Goal: Task Accomplishment & Management: Use online tool/utility

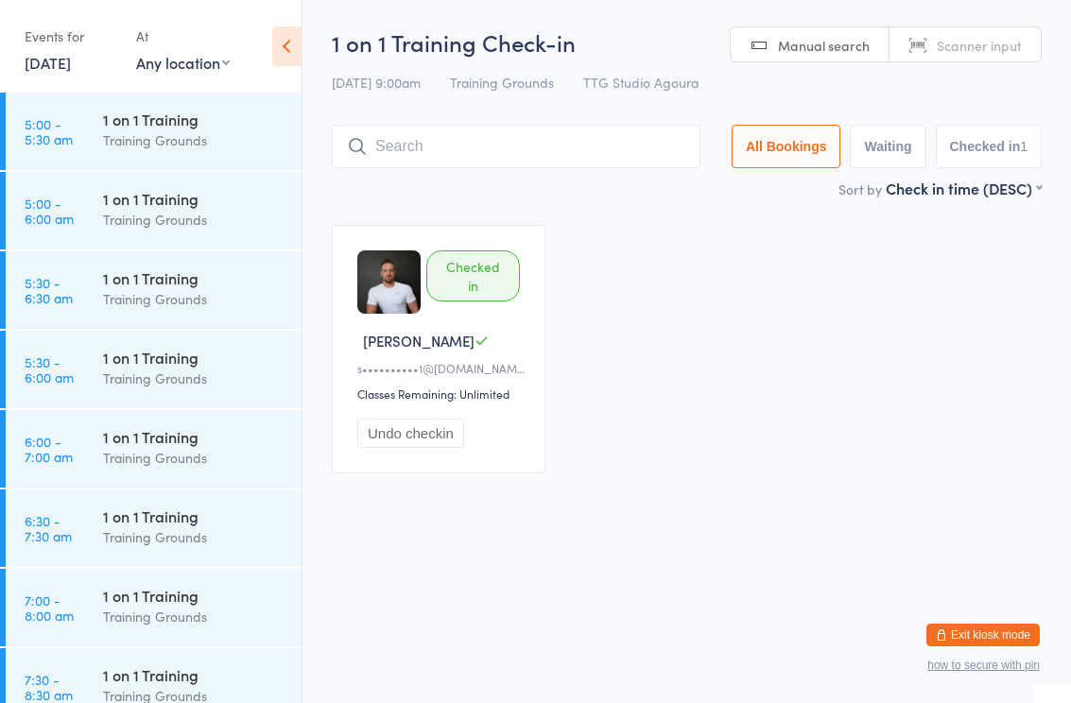
click at [443, 632] on html "You have now entered Kiosk Mode. Members will be able to check themselves in us…" at bounding box center [535, 351] width 1071 height 703
click at [56, 70] on link "[DATE]" at bounding box center [48, 62] width 46 height 21
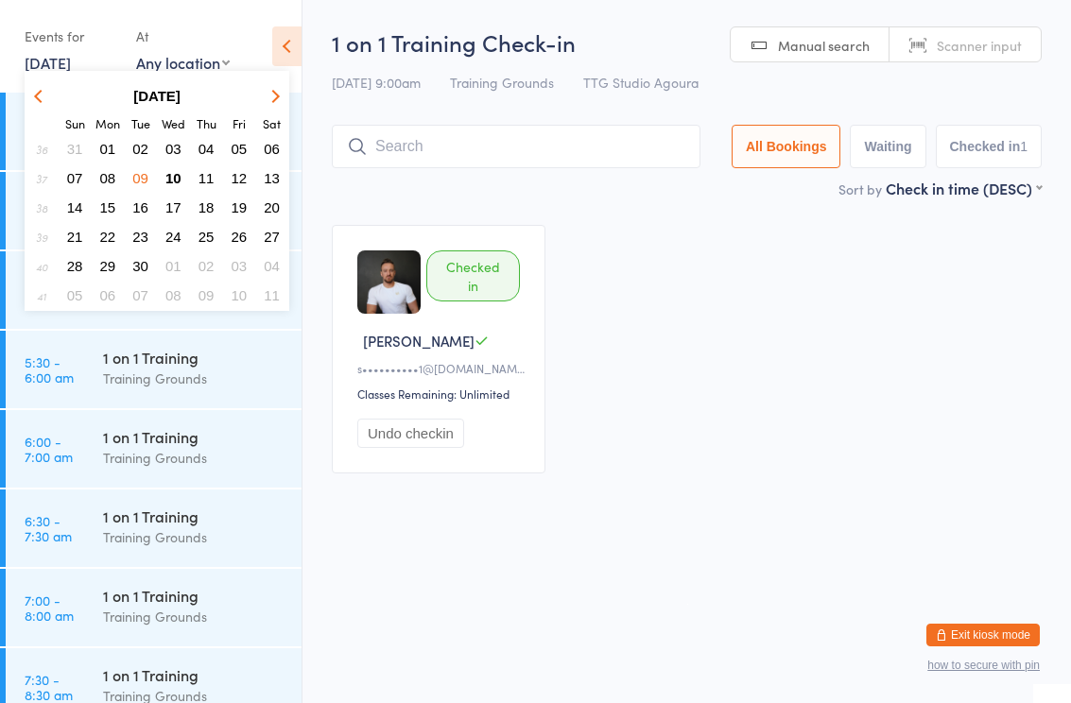
click at [172, 190] on button "10" at bounding box center [173, 178] width 29 height 26
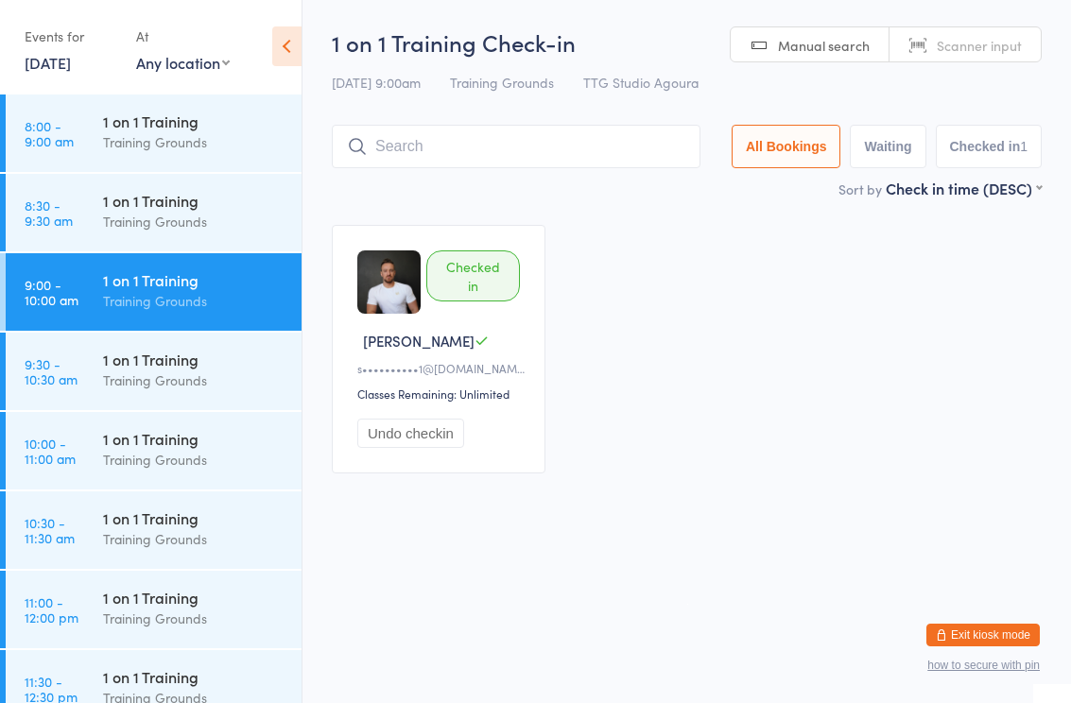
scroll to position [634, 0]
click at [137, 453] on div "Training Grounds" at bounding box center [194, 459] width 182 height 22
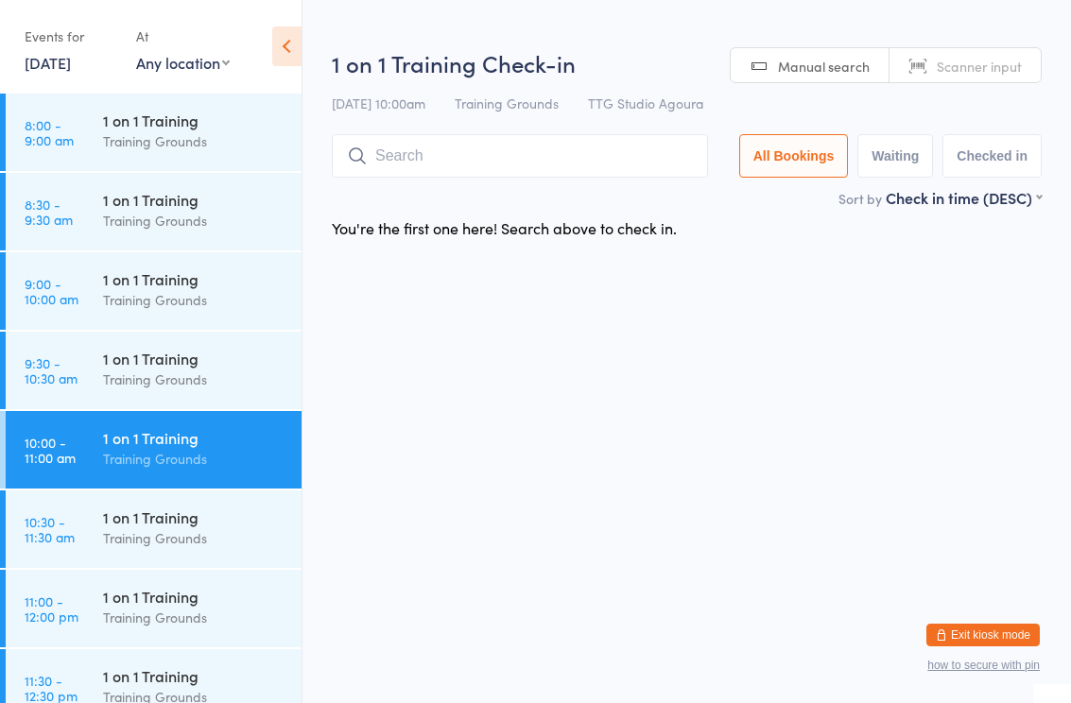
click at [445, 158] on input "search" at bounding box center [520, 155] width 376 height 43
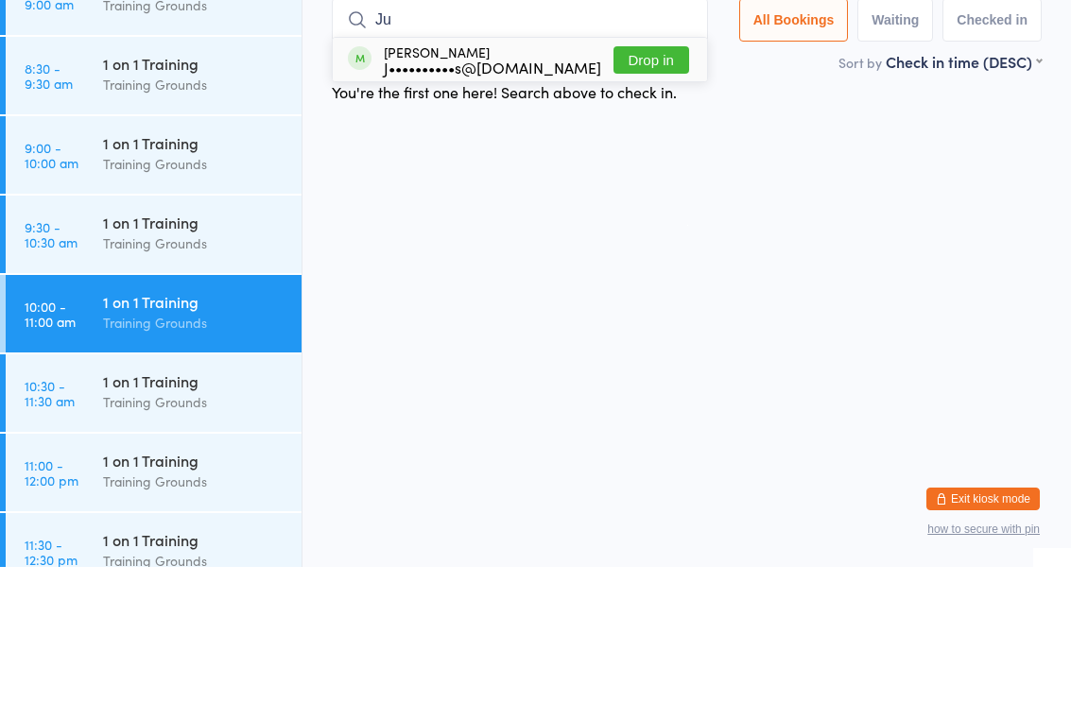
type input "Ju"
click at [485, 196] on div "J••••••••••s@yahoo.com" at bounding box center [492, 203] width 217 height 15
